Goal: Task Accomplishment & Management: Manage account settings

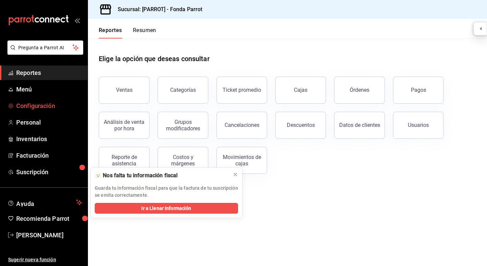
click at [41, 101] on span "Configuración" at bounding box center [49, 105] width 66 height 9
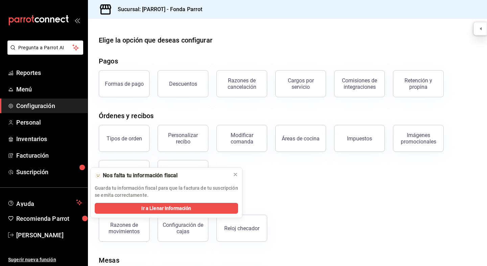
click at [31, 107] on span "Configuración" at bounding box center [49, 105] width 66 height 9
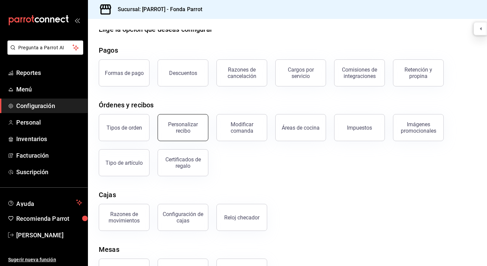
scroll to position [14, 0]
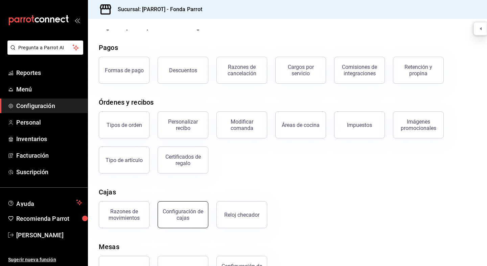
click at [192, 219] on div "Configuración de cajas" at bounding box center [183, 215] width 42 height 13
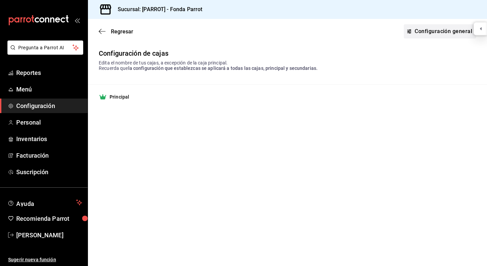
click at [441, 31] on link "Configuración general" at bounding box center [440, 31] width 72 height 14
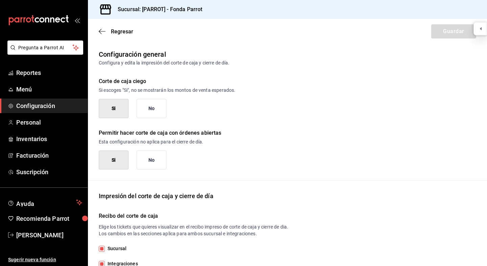
click at [150, 112] on button "No" at bounding box center [152, 108] width 30 height 19
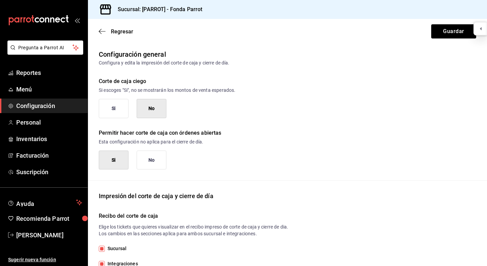
click at [108, 114] on button "Si" at bounding box center [114, 108] width 30 height 19
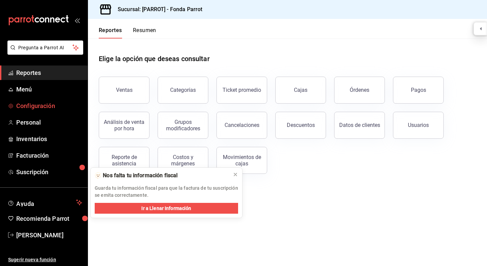
click at [42, 105] on span "Configuración" at bounding box center [49, 105] width 66 height 9
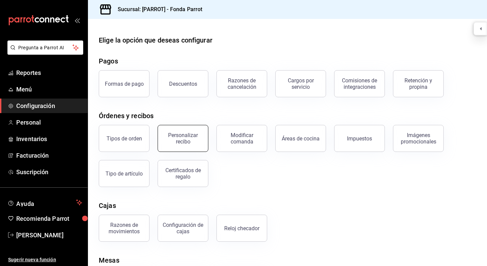
scroll to position [17, 0]
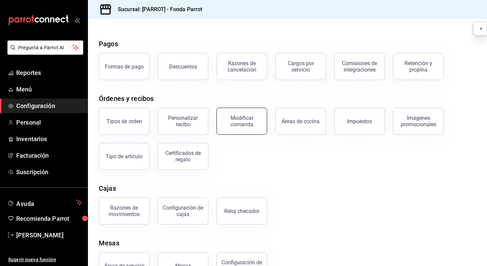
click at [239, 128] on button "Modificar comanda" at bounding box center [241, 121] width 51 height 27
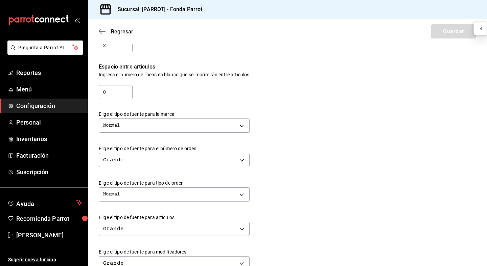
scroll to position [274, 0]
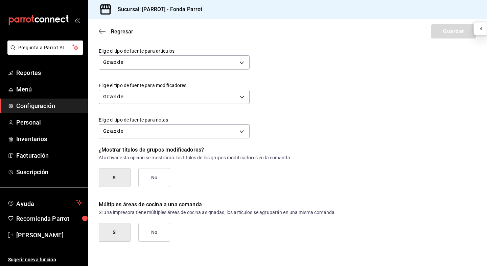
click at [182, 205] on p "Múltiples áreas de cocina a una comanda" at bounding box center [287, 205] width 377 height 8
click at [184, 206] on p "Múltiples áreas de cocina a una comanda" at bounding box center [287, 205] width 377 height 8
click at [298, 231] on div "Si No" at bounding box center [287, 232] width 377 height 19
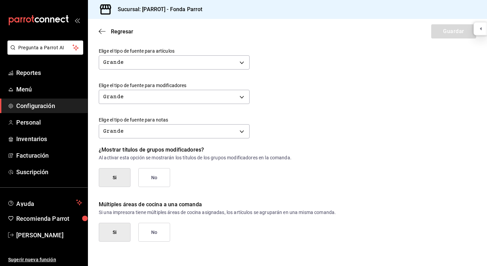
click at [232, 245] on div "Margen Superior Ingresa el número de líneas en blanco que se imprimirán antes d…" at bounding box center [287, 30] width 399 height 452
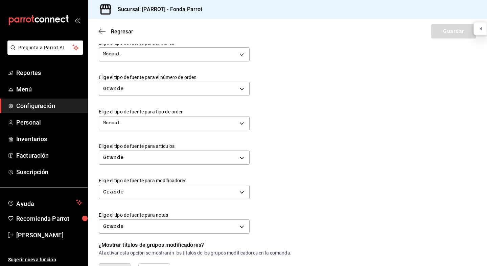
scroll to position [0, 0]
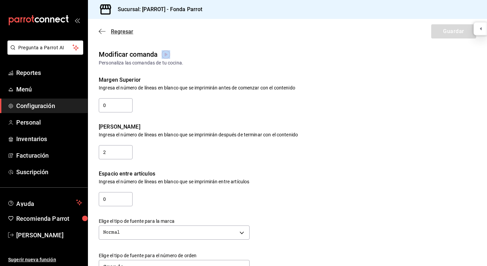
click at [104, 32] on icon "button" at bounding box center [102, 31] width 7 height 6
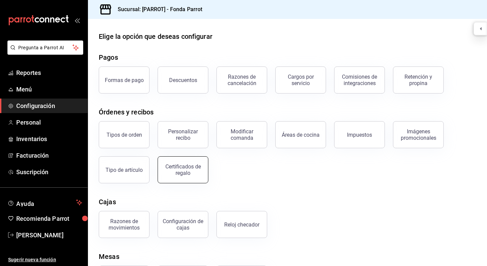
scroll to position [4, 0]
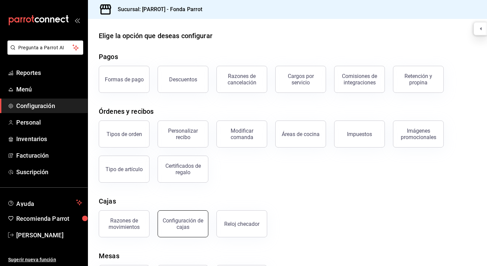
click at [197, 222] on div "Configuración de cajas" at bounding box center [183, 224] width 42 height 13
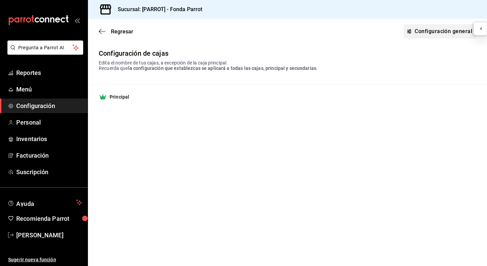
click at [416, 35] on link "Configuración general" at bounding box center [440, 31] width 72 height 14
